Goal: Register for event/course

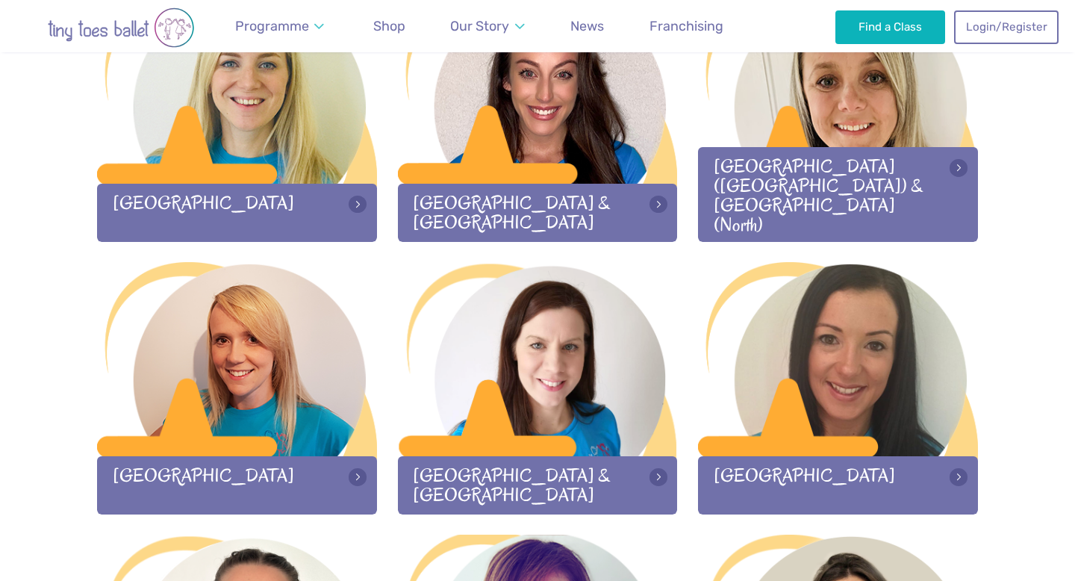
scroll to position [1589, 0]
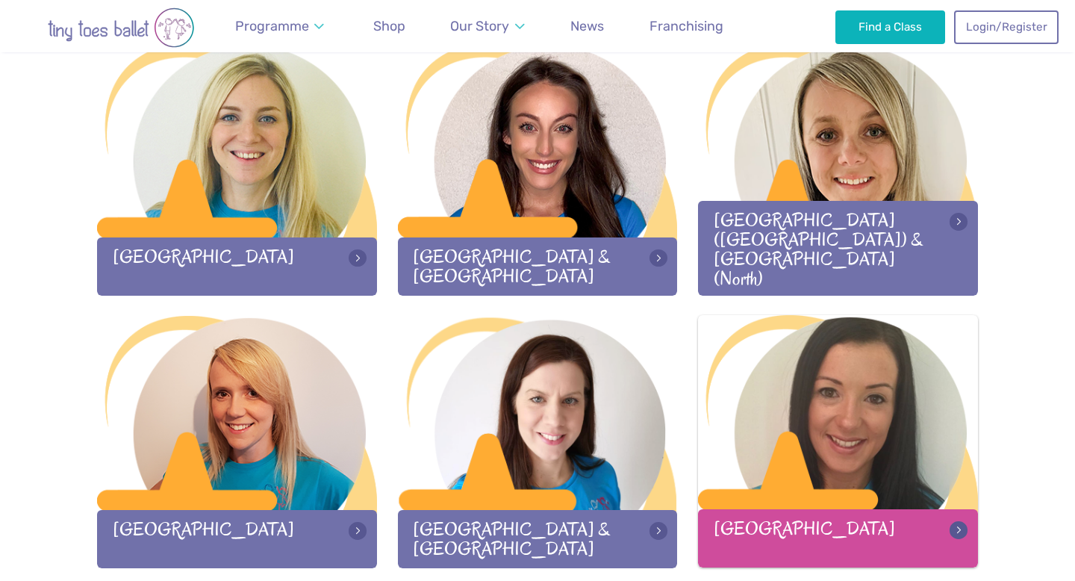
click at [825, 401] on div at bounding box center [838, 413] width 280 height 197
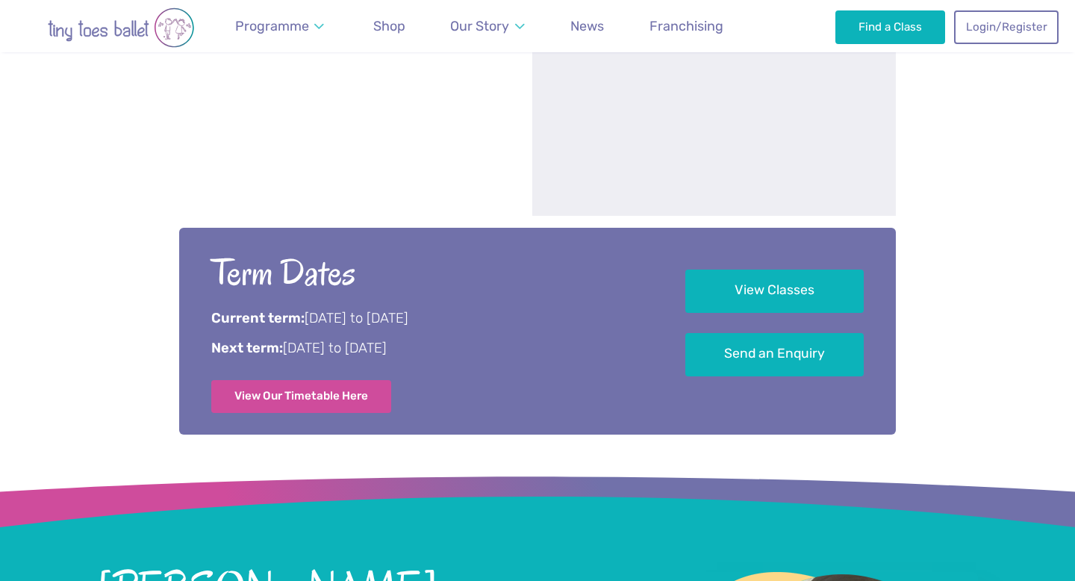
scroll to position [1027, 0]
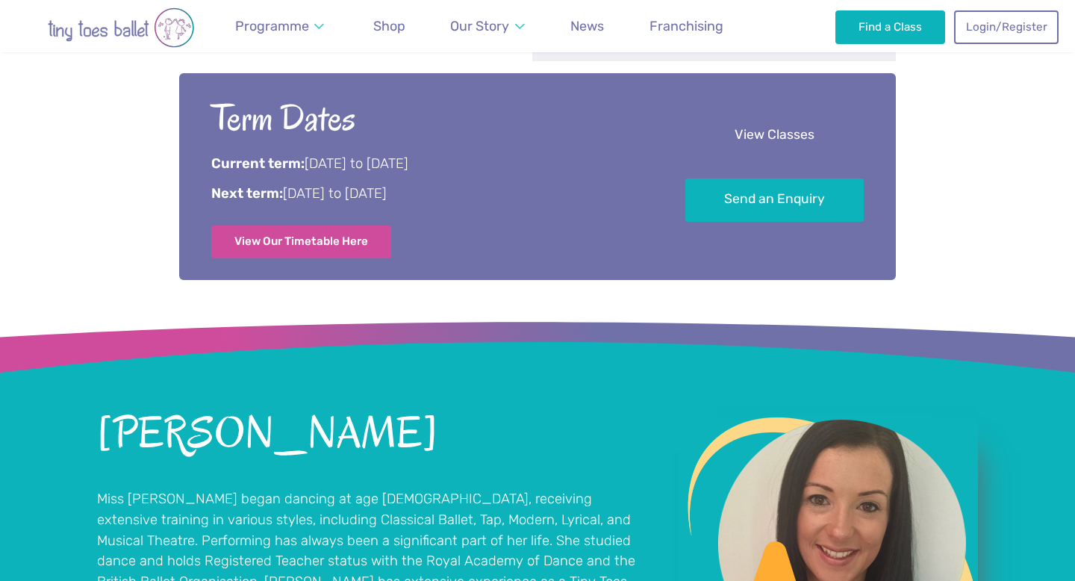
click at [771, 151] on link "View Classes" at bounding box center [774, 136] width 178 height 44
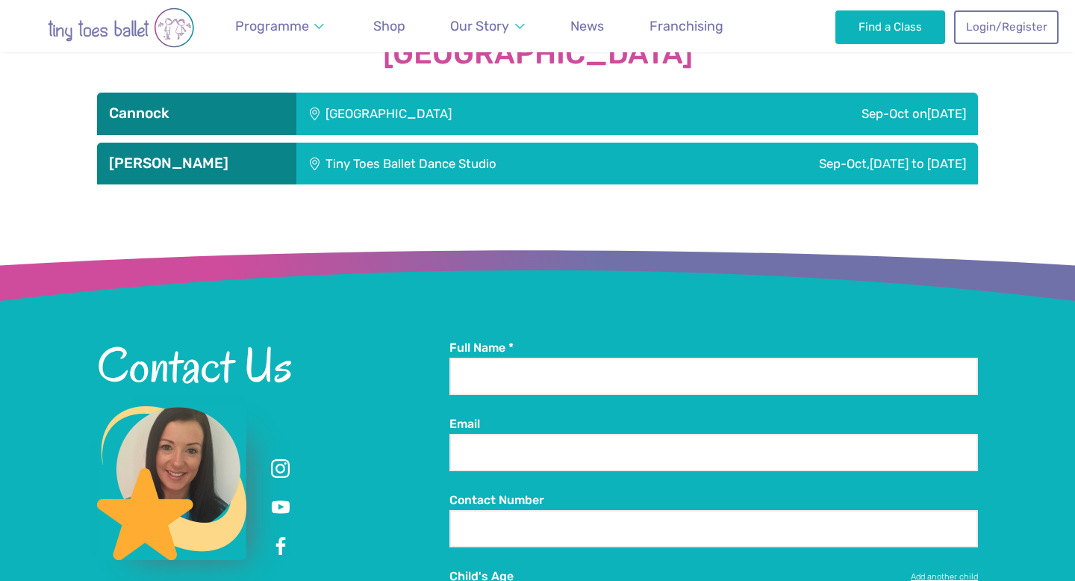
click at [758, 114] on div "Sep-Oct [DATE]" at bounding box center [829, 114] width 296 height 42
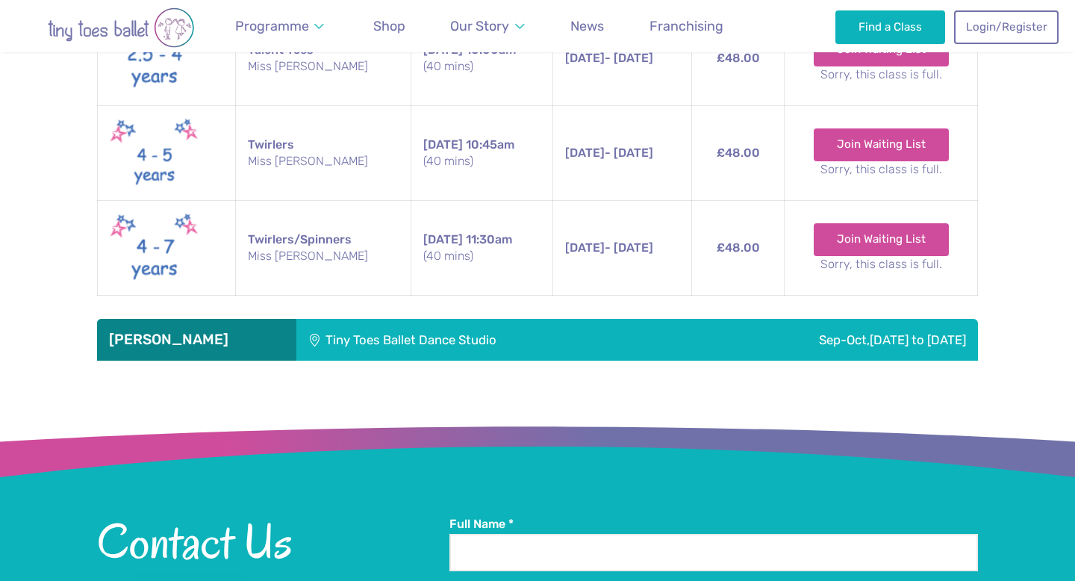
scroll to position [2753, 0]
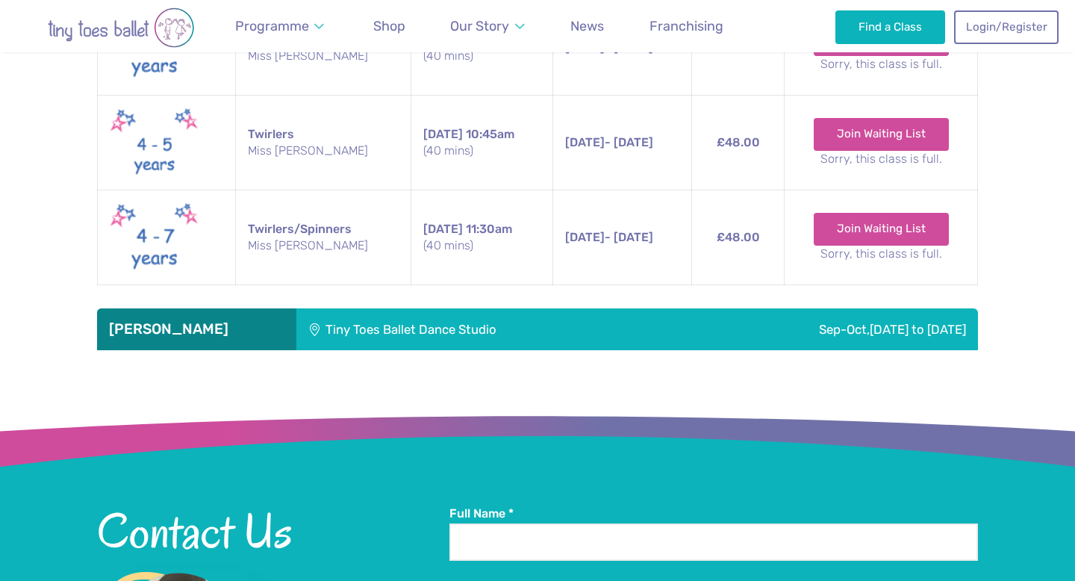
click at [673, 333] on div "Sep-Oct, [DATE] to [DATE]" at bounding box center [825, 329] width 304 height 42
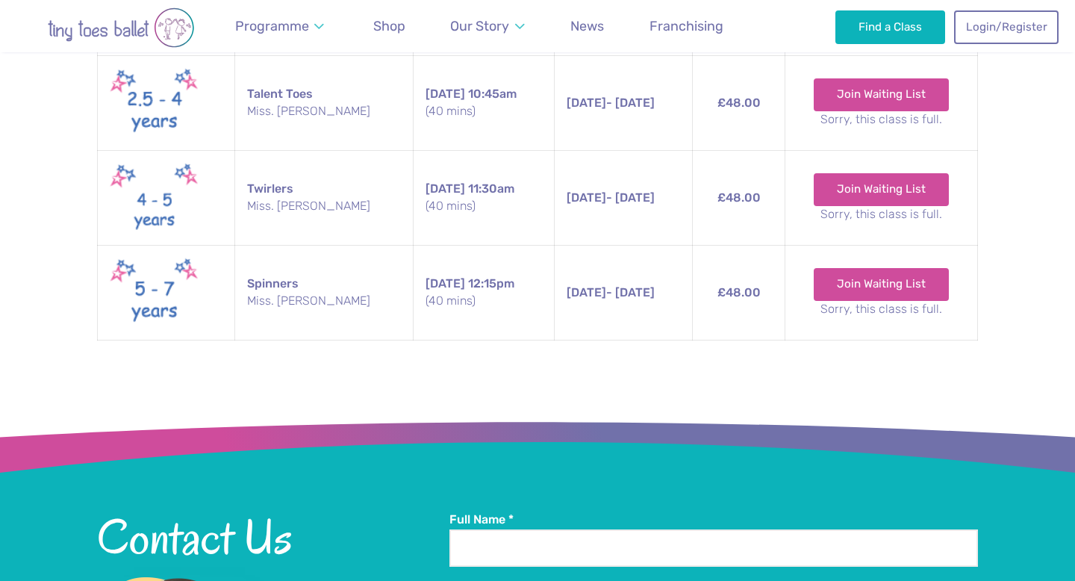
scroll to position [4010, 0]
